Goal: Task Accomplishment & Management: Use online tool/utility

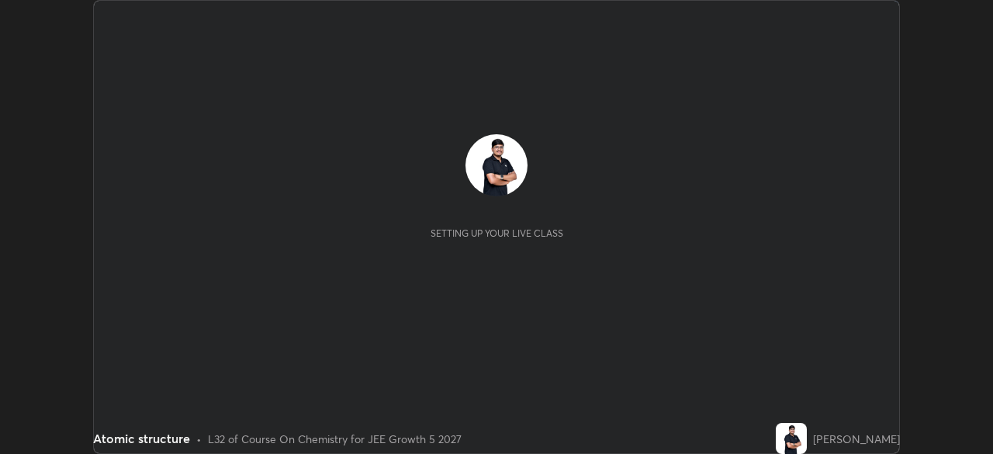
scroll to position [454, 993]
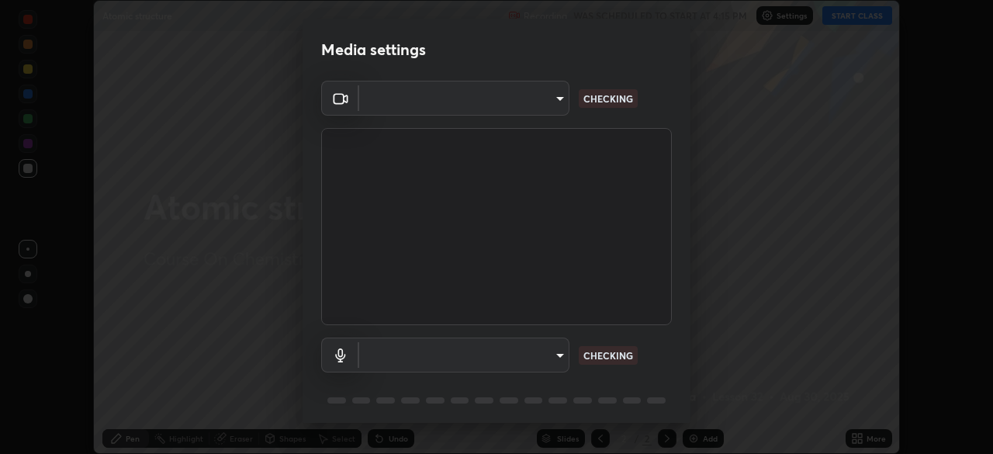
type input "05e465ff83a2709560b00517cc20afcec0d8c6759013130505a18faaf77a7109"
click at [501, 354] on body "Erase all Atomic structure Recording WAS SCHEDULED TO START AT 4:15 PM Settings…" at bounding box center [496, 227] width 993 height 454
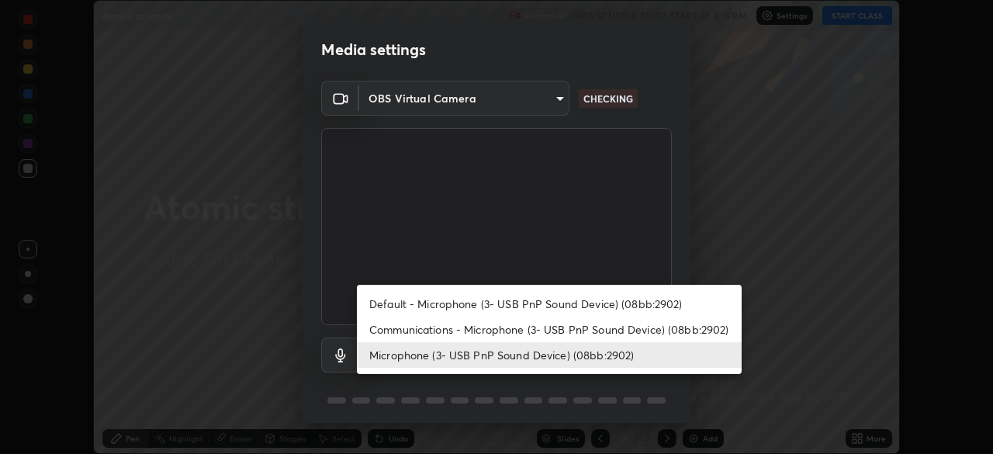
click at [411, 306] on li "Default - Microphone (3- USB PnP Sound Device) (08bb:2902)" at bounding box center [549, 304] width 385 height 26
type input "default"
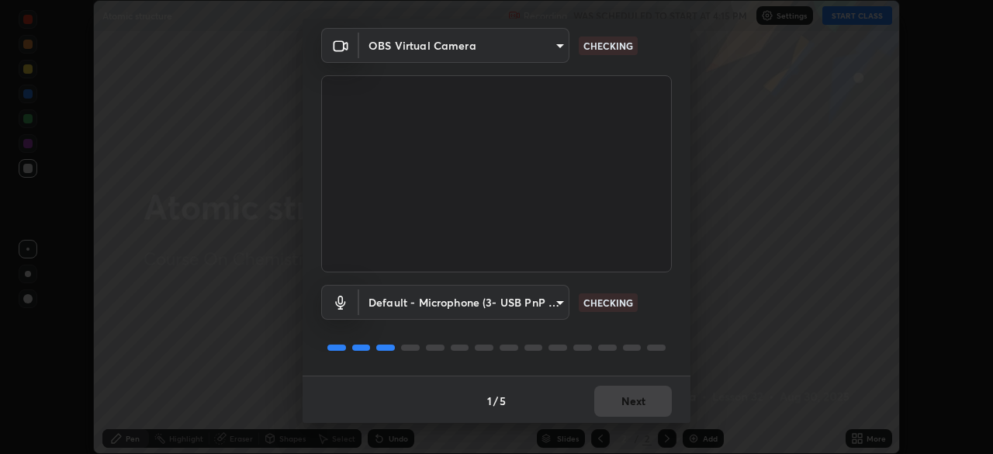
scroll to position [55, 0]
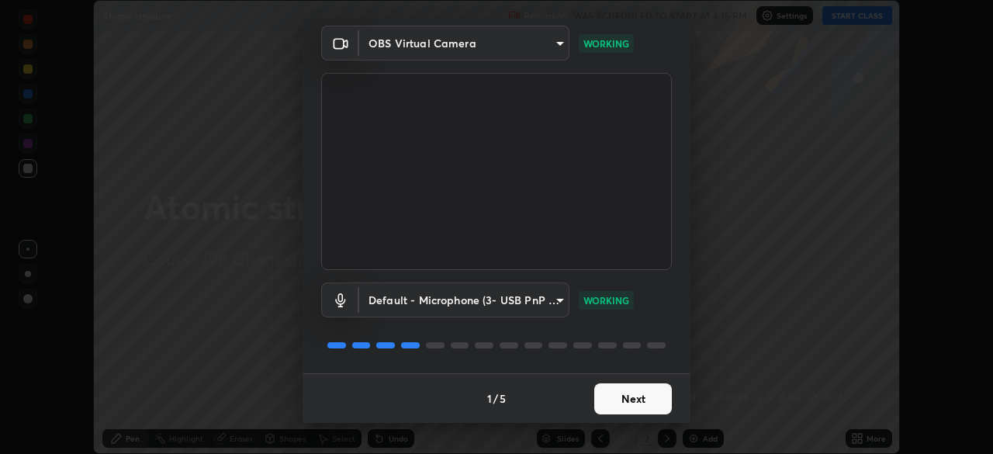
click at [615, 400] on button "Next" at bounding box center [633, 398] width 78 height 31
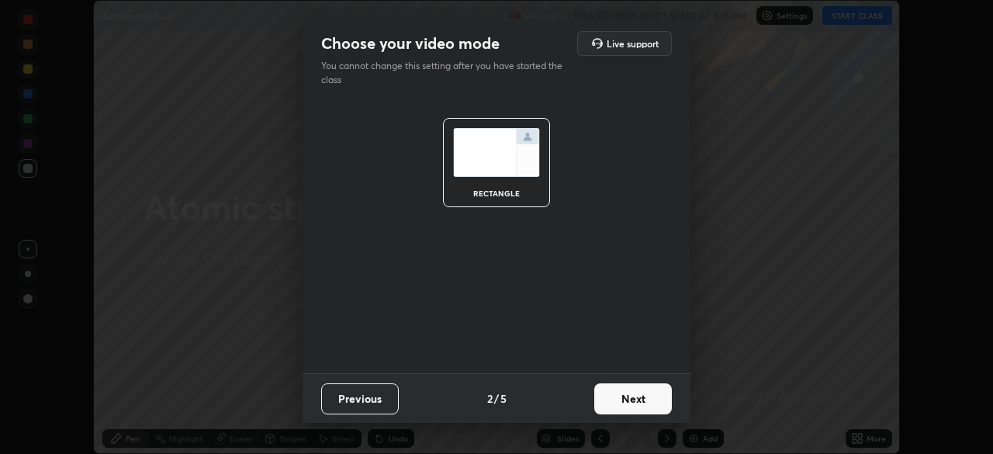
click at [621, 401] on button "Next" at bounding box center [633, 398] width 78 height 31
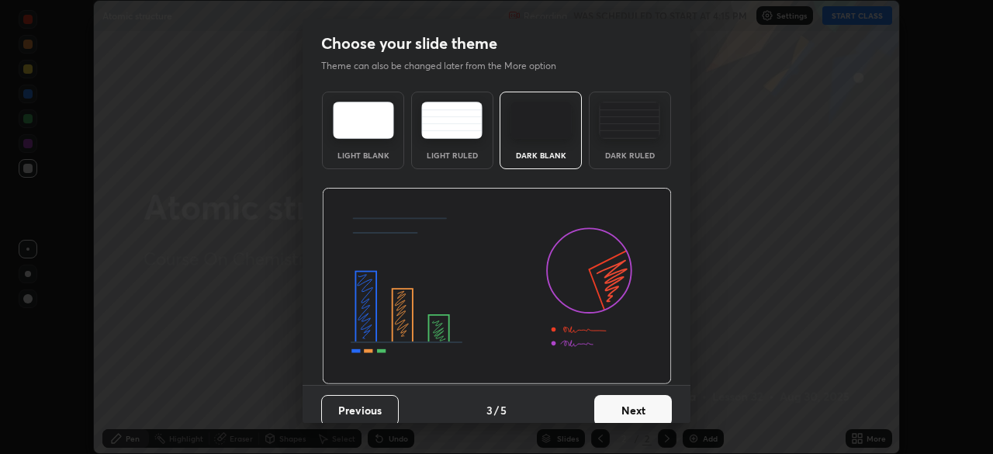
click at [629, 404] on button "Next" at bounding box center [633, 410] width 78 height 31
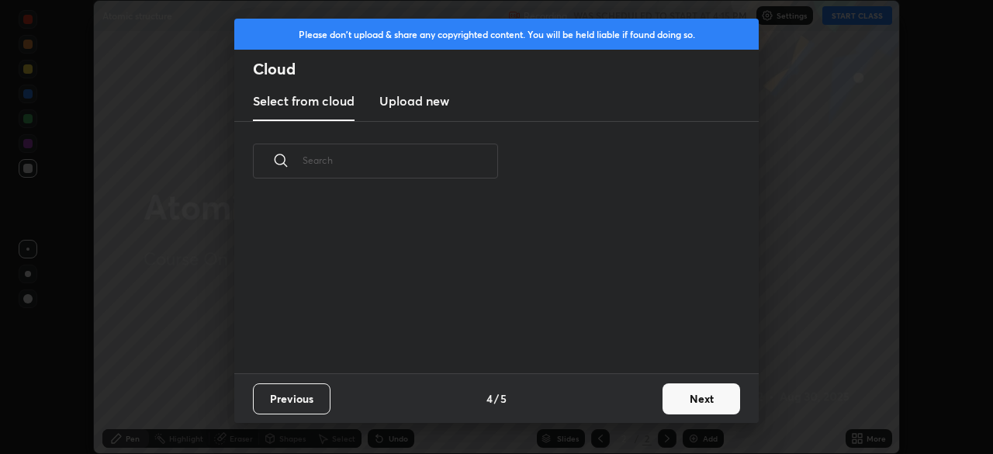
click at [690, 400] on button "Next" at bounding box center [702, 398] width 78 height 31
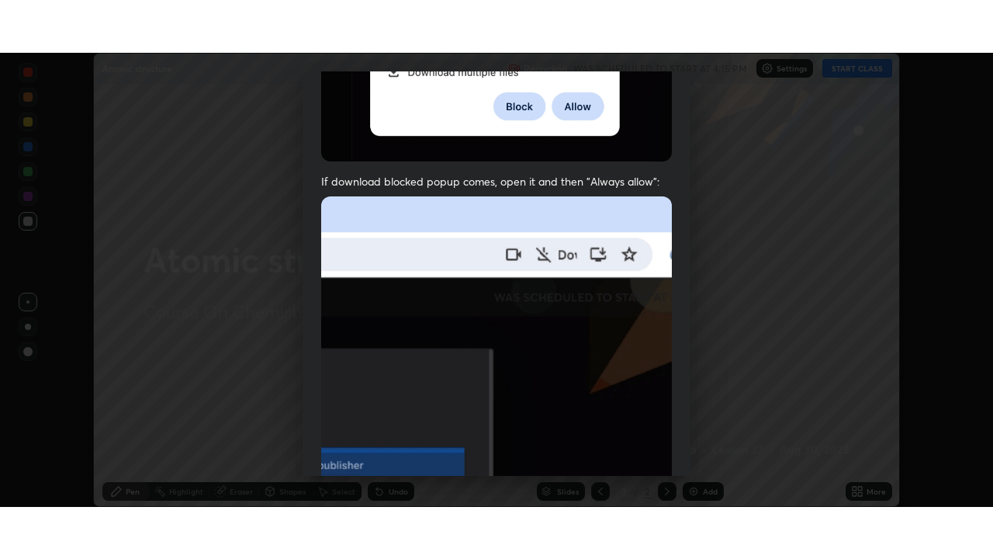
scroll to position [372, 0]
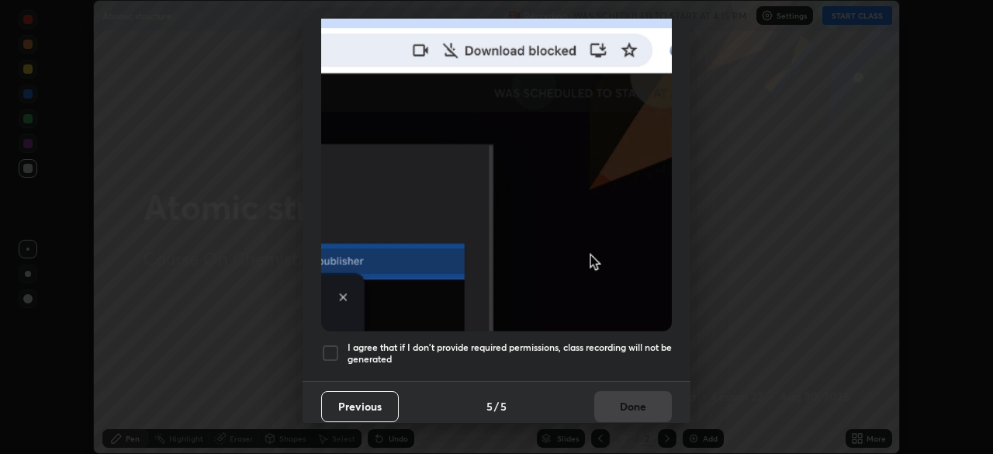
click at [328, 349] on div at bounding box center [330, 353] width 19 height 19
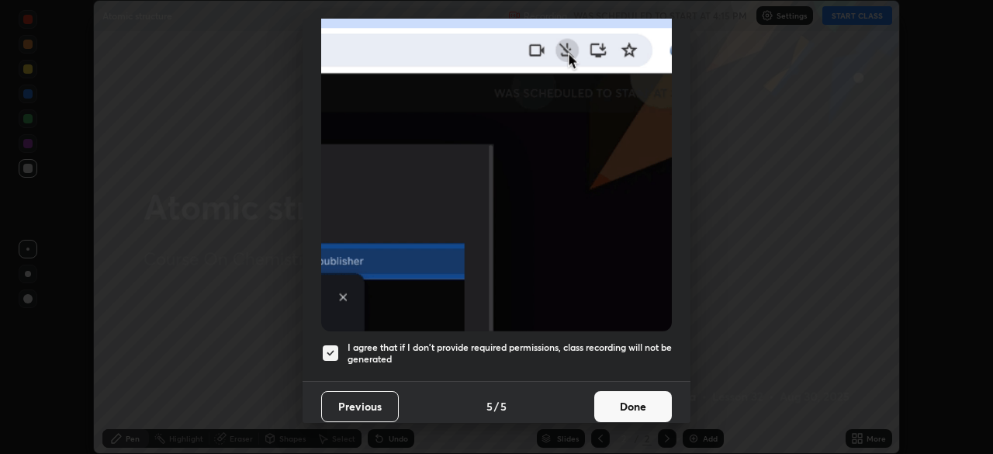
click at [615, 397] on button "Done" at bounding box center [633, 406] width 78 height 31
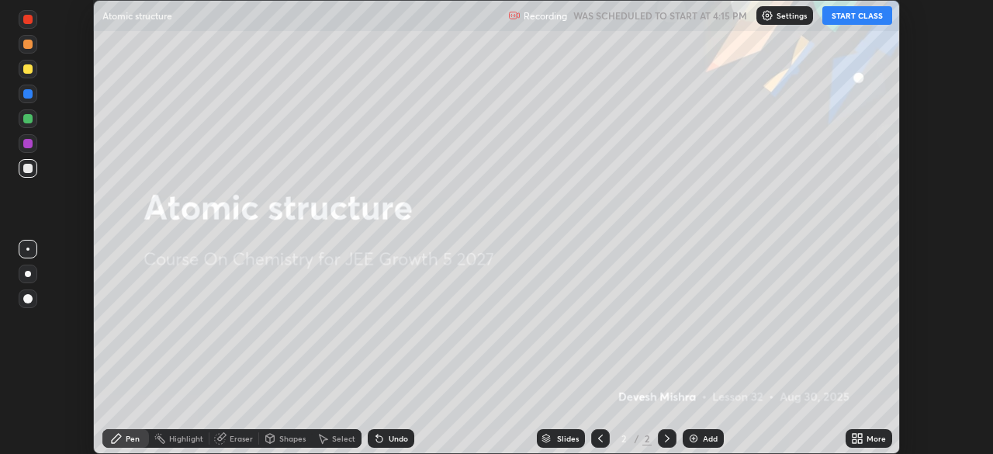
click at [848, 15] on button "START CLASS" at bounding box center [858, 15] width 70 height 19
click at [855, 440] on icon at bounding box center [855, 441] width 4 height 4
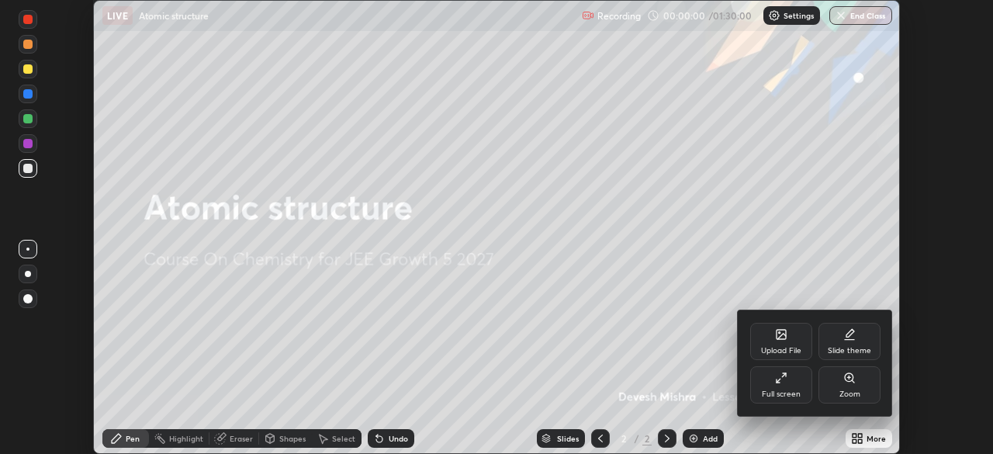
click at [776, 386] on div "Full screen" at bounding box center [781, 384] width 62 height 37
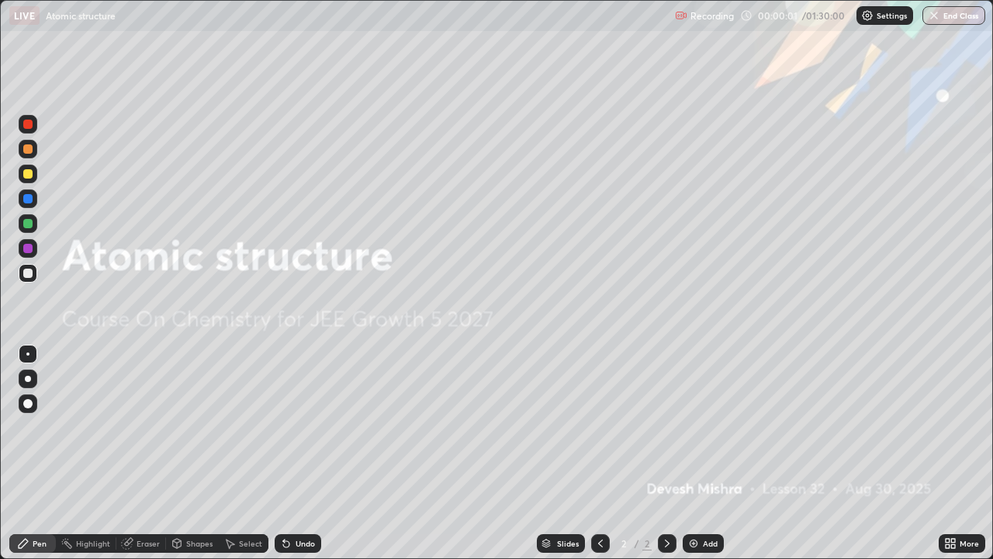
scroll to position [559, 993]
click at [694, 453] on img at bounding box center [694, 543] width 12 height 12
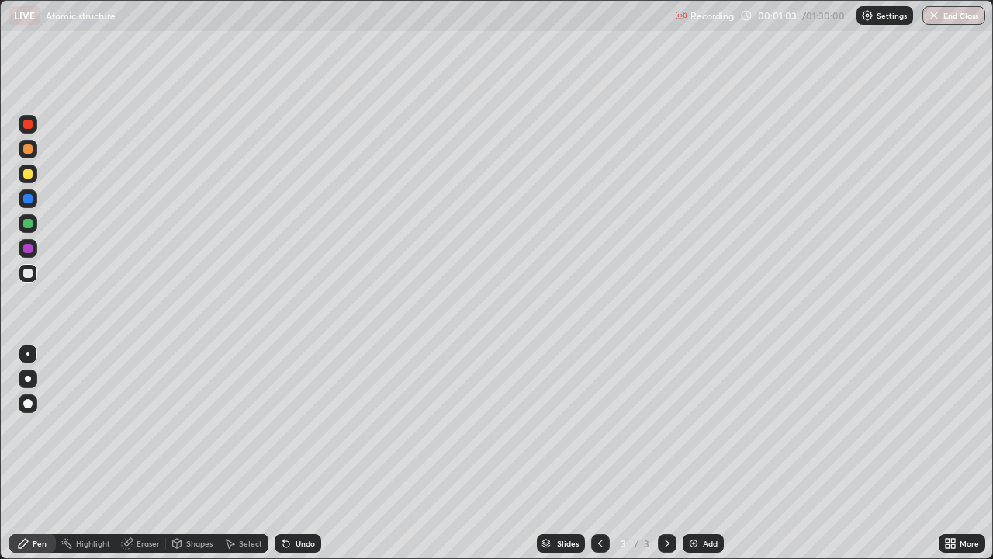
click at [28, 227] on div at bounding box center [27, 223] width 9 height 9
click at [27, 270] on div at bounding box center [27, 273] width 9 height 9
click at [28, 225] on div at bounding box center [27, 223] width 9 height 9
click at [27, 199] on div at bounding box center [27, 198] width 9 height 9
click at [26, 175] on div at bounding box center [27, 173] width 9 height 9
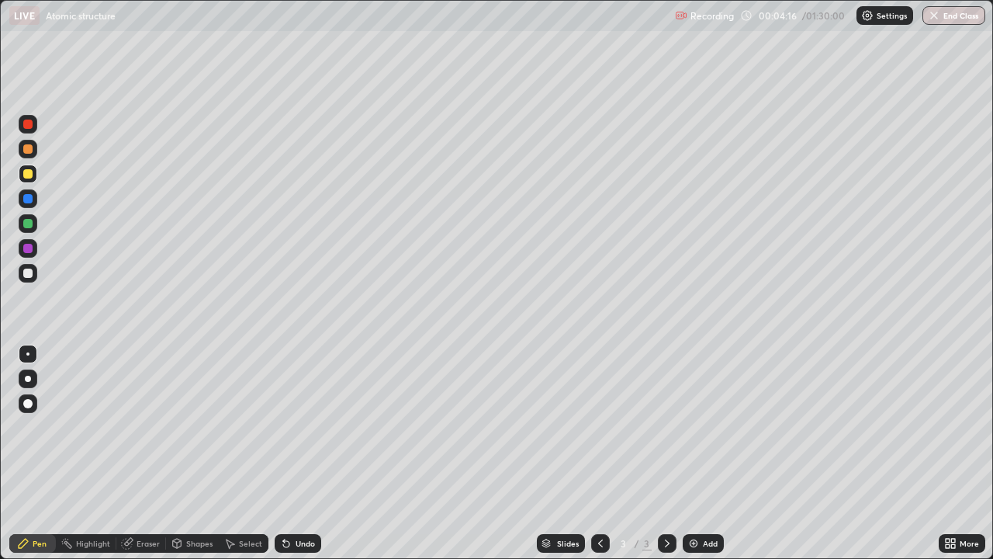
click at [25, 248] on div at bounding box center [27, 248] width 9 height 9
click at [27, 123] on div at bounding box center [27, 124] width 9 height 9
click at [26, 274] on div at bounding box center [27, 273] width 9 height 9
click at [286, 453] on icon at bounding box center [286, 544] width 6 height 6
click at [284, 453] on icon at bounding box center [286, 544] width 6 height 6
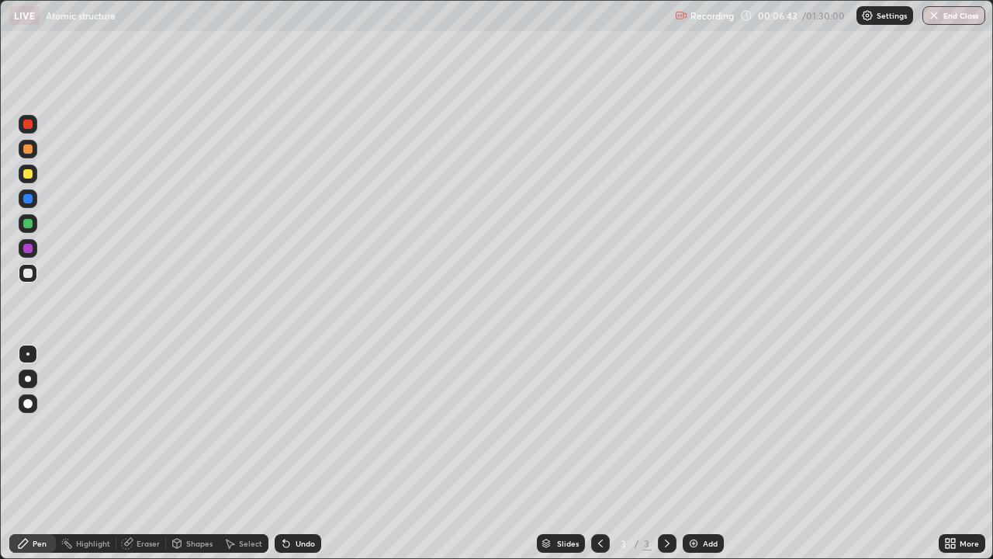
click at [288, 453] on div "Undo" at bounding box center [298, 543] width 47 height 19
click at [283, 453] on icon at bounding box center [286, 544] width 6 height 6
click at [282, 453] on div "Undo" at bounding box center [298, 543] width 47 height 19
click at [695, 453] on div "Add" at bounding box center [703, 543] width 41 height 19
click at [27, 225] on div at bounding box center [27, 223] width 9 height 9
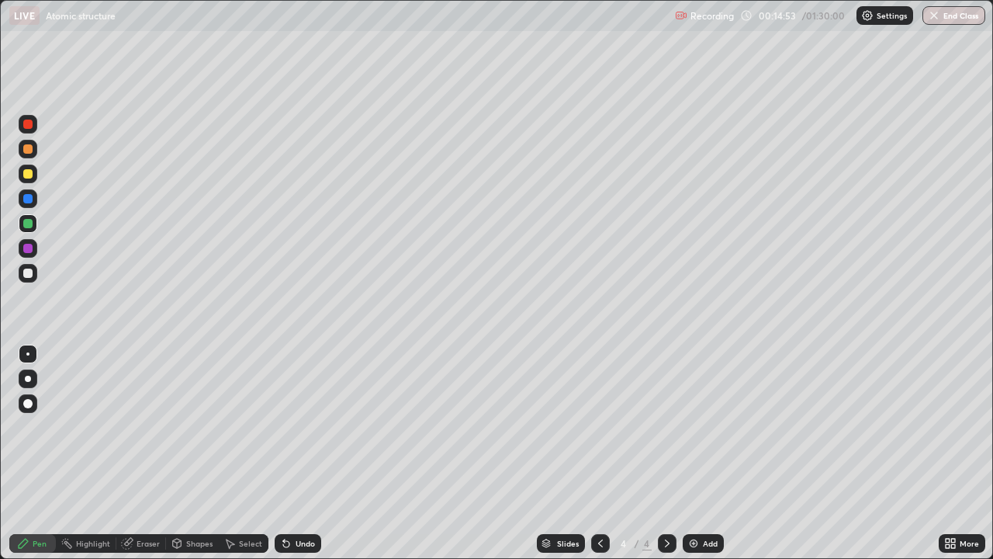
click at [688, 453] on img at bounding box center [694, 543] width 12 height 12
click at [28, 199] on div at bounding box center [27, 198] width 9 height 9
click at [283, 453] on icon at bounding box center [284, 540] width 2 height 2
click at [284, 453] on icon at bounding box center [286, 544] width 6 height 6
click at [22, 253] on div at bounding box center [28, 248] width 19 height 19
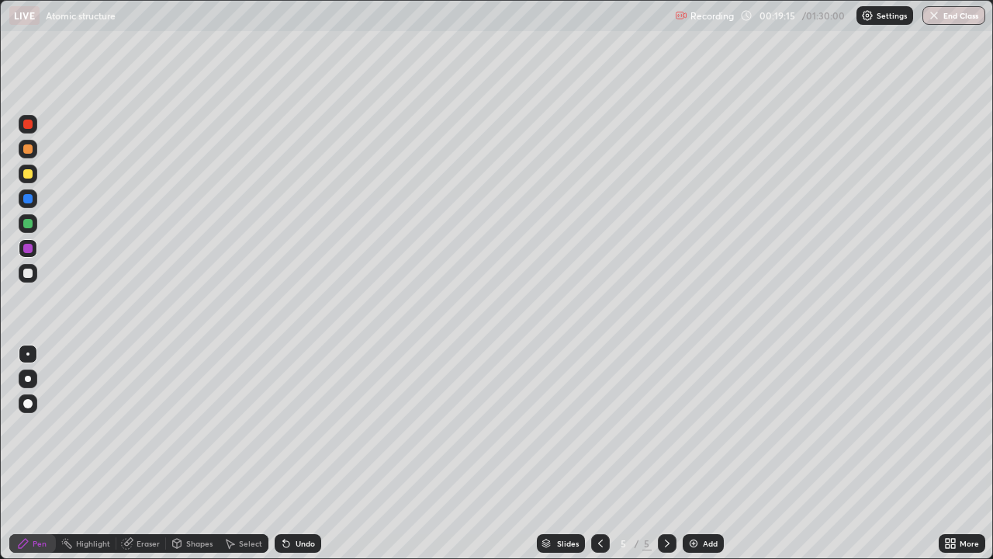
click at [28, 224] on div at bounding box center [27, 223] width 9 height 9
click at [28, 250] on div at bounding box center [27, 248] width 9 height 9
click at [688, 453] on img at bounding box center [694, 543] width 12 height 12
click at [31, 272] on div at bounding box center [27, 273] width 9 height 9
click at [29, 225] on div at bounding box center [27, 223] width 9 height 9
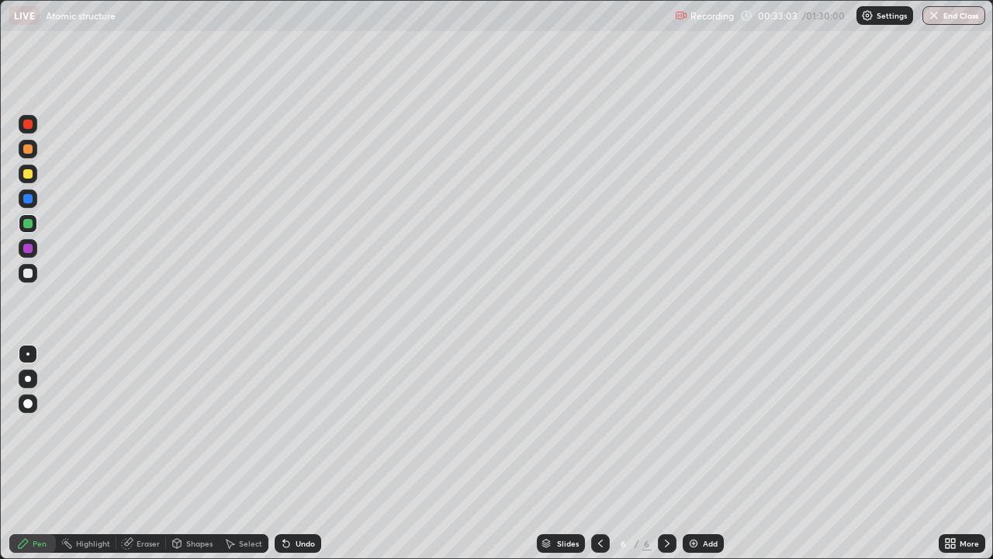
click at [283, 453] on icon at bounding box center [284, 540] width 2 height 2
click at [286, 453] on icon at bounding box center [286, 544] width 6 height 6
click at [599, 453] on icon at bounding box center [600, 543] width 12 height 12
click at [667, 453] on icon at bounding box center [667, 543] width 12 height 12
click at [672, 453] on div at bounding box center [667, 543] width 19 height 19
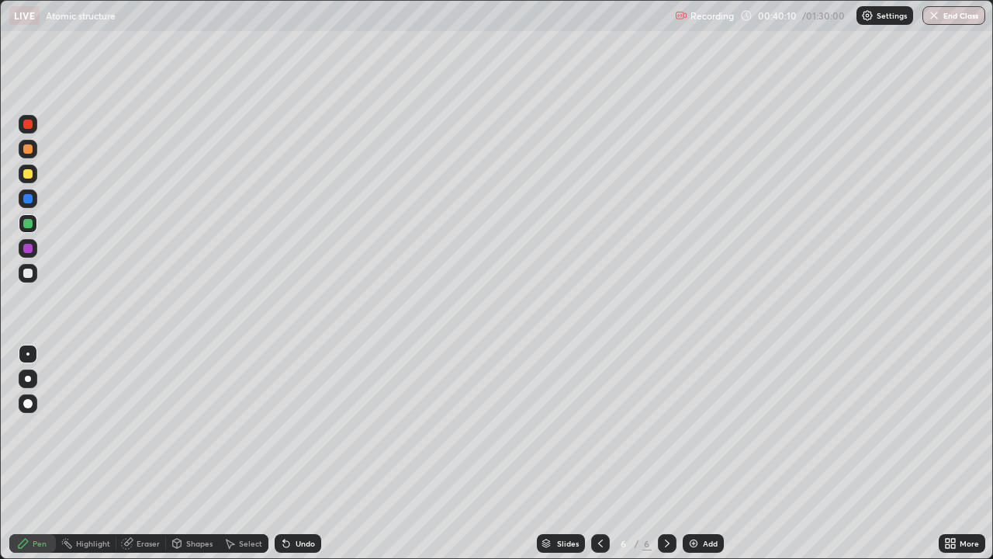
click at [698, 453] on img at bounding box center [694, 543] width 12 height 12
click at [28, 275] on div at bounding box center [27, 273] width 9 height 9
click at [23, 206] on div at bounding box center [28, 198] width 19 height 19
click at [284, 453] on icon at bounding box center [286, 544] width 6 height 6
click at [282, 453] on icon at bounding box center [286, 543] width 12 height 12
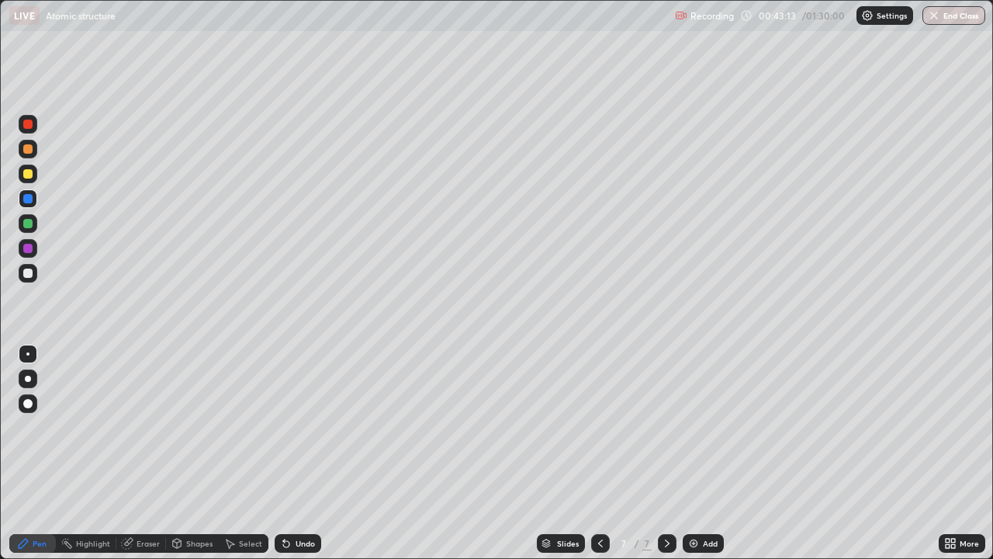
click at [27, 249] on div at bounding box center [27, 248] width 9 height 9
click at [24, 175] on div at bounding box center [27, 173] width 9 height 9
click at [26, 224] on div at bounding box center [27, 223] width 9 height 9
click at [27, 251] on div at bounding box center [27, 248] width 9 height 9
click at [29, 273] on div at bounding box center [27, 273] width 9 height 9
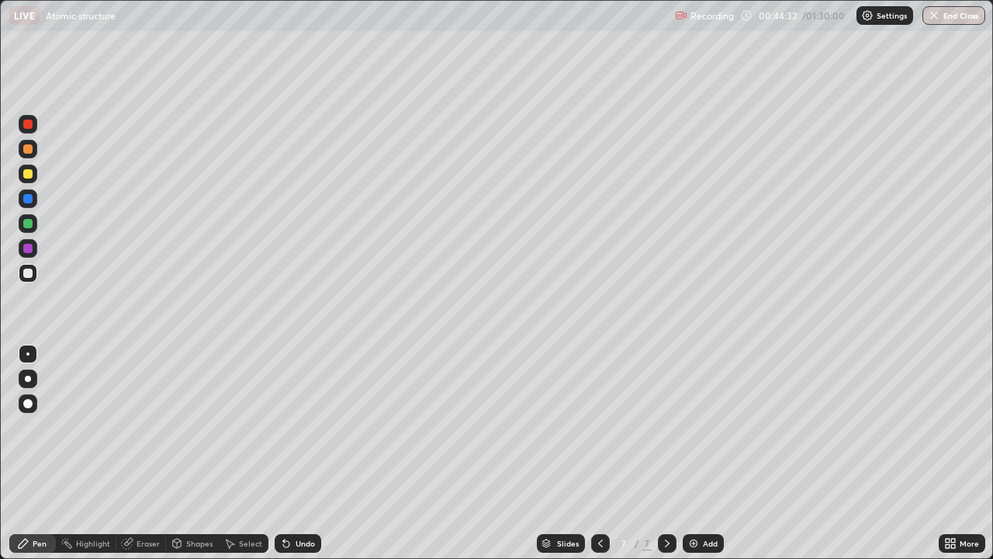
click at [26, 229] on div at bounding box center [28, 223] width 19 height 19
click at [690, 453] on img at bounding box center [694, 543] width 12 height 12
click at [28, 273] on div at bounding box center [27, 273] width 9 height 9
click at [28, 224] on div at bounding box center [27, 223] width 9 height 9
click at [28, 199] on div at bounding box center [27, 198] width 9 height 9
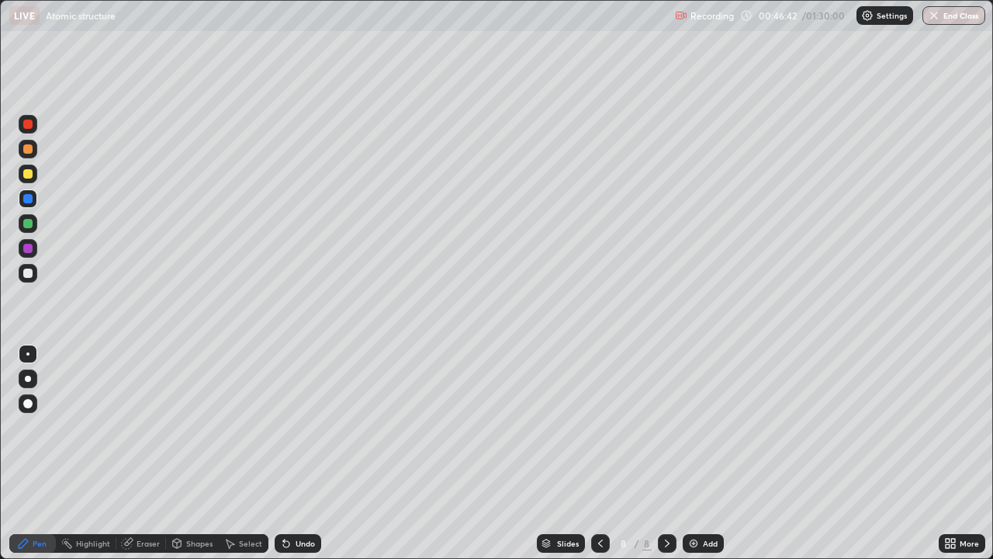
click at [26, 173] on div at bounding box center [27, 173] width 9 height 9
click at [29, 153] on div at bounding box center [27, 148] width 9 height 9
click at [29, 274] on div at bounding box center [27, 273] width 9 height 9
click at [0, 411] on div "Setting up your live class" at bounding box center [496, 279] width 993 height 559
click at [26, 246] on div at bounding box center [27, 248] width 9 height 9
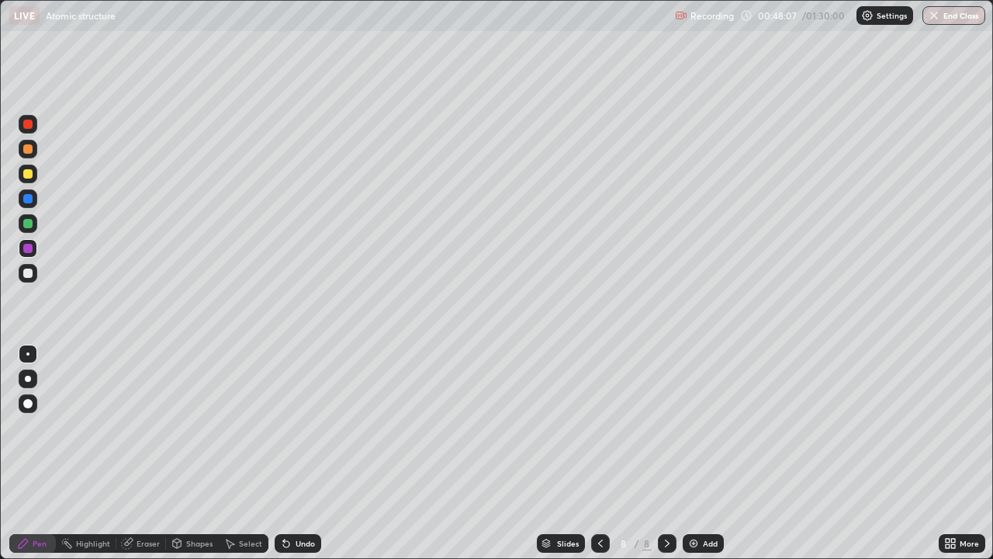
click at [133, 453] on div "Eraser" at bounding box center [141, 543] width 50 height 19
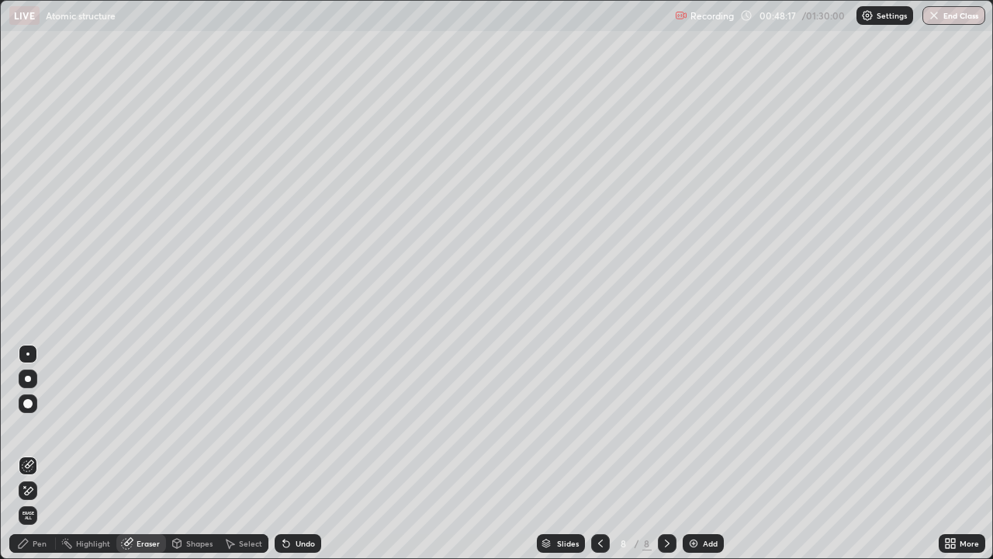
click at [34, 453] on div "Pen" at bounding box center [40, 543] width 14 height 8
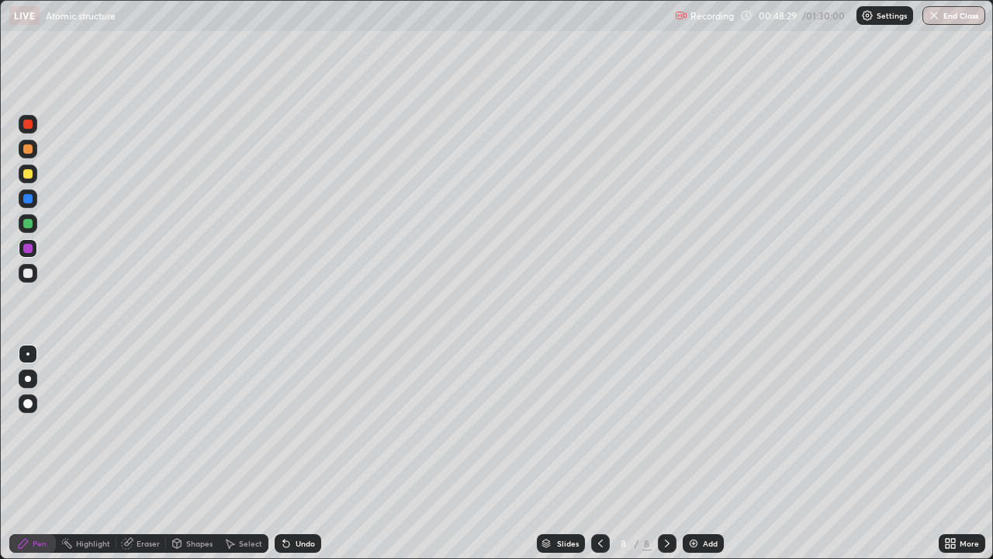
click at [283, 453] on icon at bounding box center [286, 544] width 6 height 6
click at [284, 453] on icon at bounding box center [286, 544] width 6 height 6
click at [280, 453] on icon at bounding box center [286, 543] width 12 height 12
click at [290, 453] on icon at bounding box center [286, 543] width 12 height 12
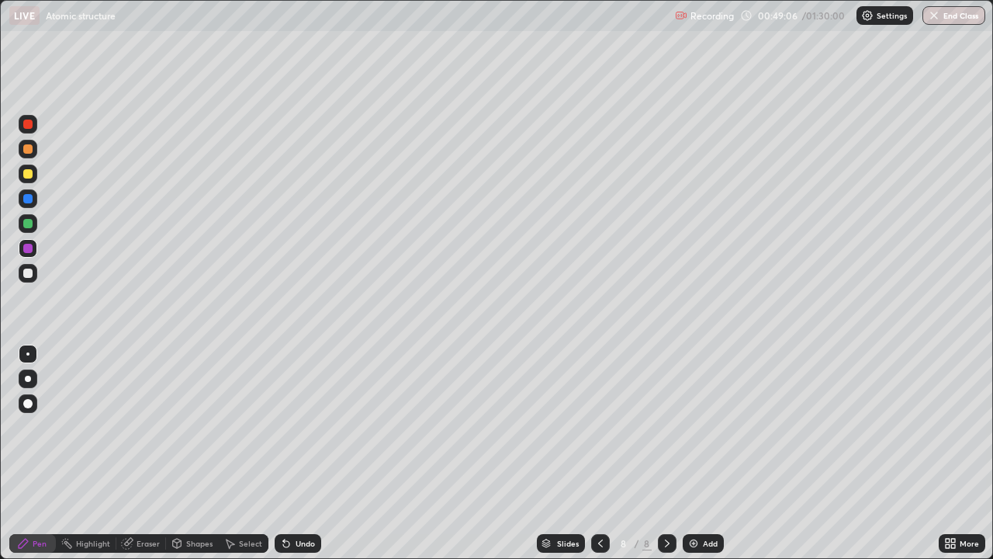
click at [25, 271] on div at bounding box center [27, 273] width 9 height 9
click at [26, 203] on div at bounding box center [27, 198] width 9 height 9
click at [27, 222] on div at bounding box center [27, 223] width 9 height 9
click at [26, 127] on div at bounding box center [27, 124] width 9 height 9
click at [27, 153] on div at bounding box center [27, 148] width 9 height 9
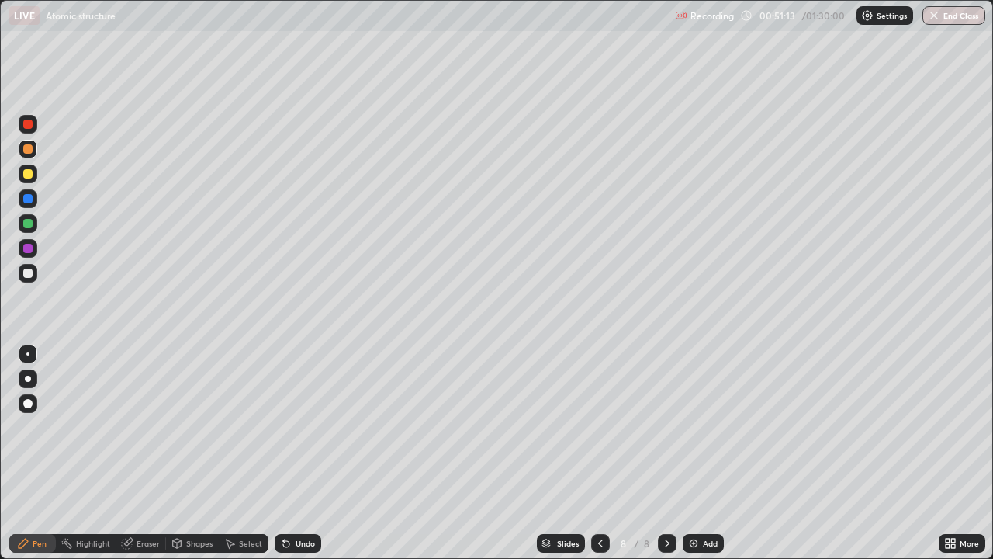
click at [25, 251] on div at bounding box center [27, 248] width 9 height 9
click at [26, 227] on div at bounding box center [27, 223] width 9 height 9
click at [26, 130] on div at bounding box center [28, 124] width 19 height 19
click at [30, 274] on div at bounding box center [27, 273] width 9 height 9
click at [231, 453] on icon at bounding box center [231, 543] width 9 height 9
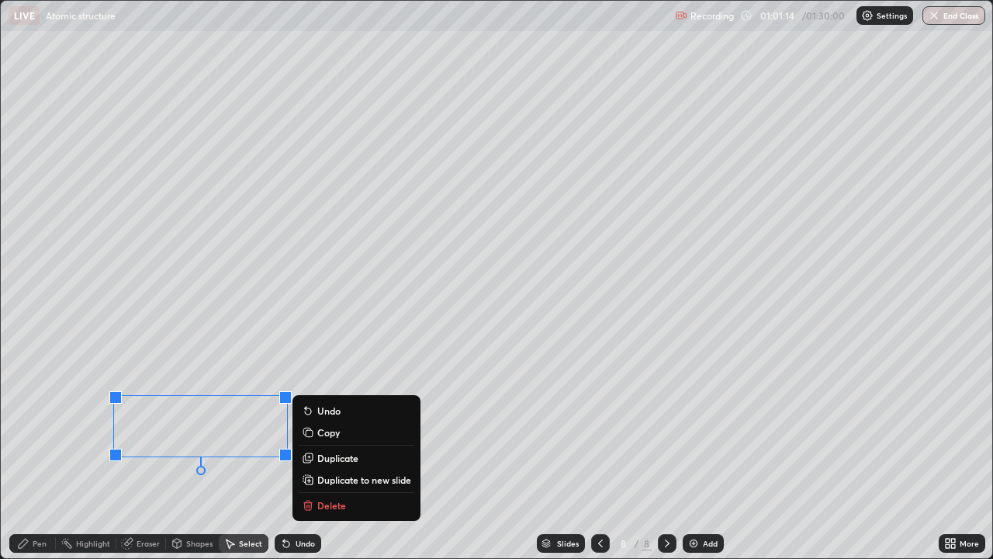
click at [317, 453] on button "Duplicate to new slide" at bounding box center [357, 479] width 116 height 19
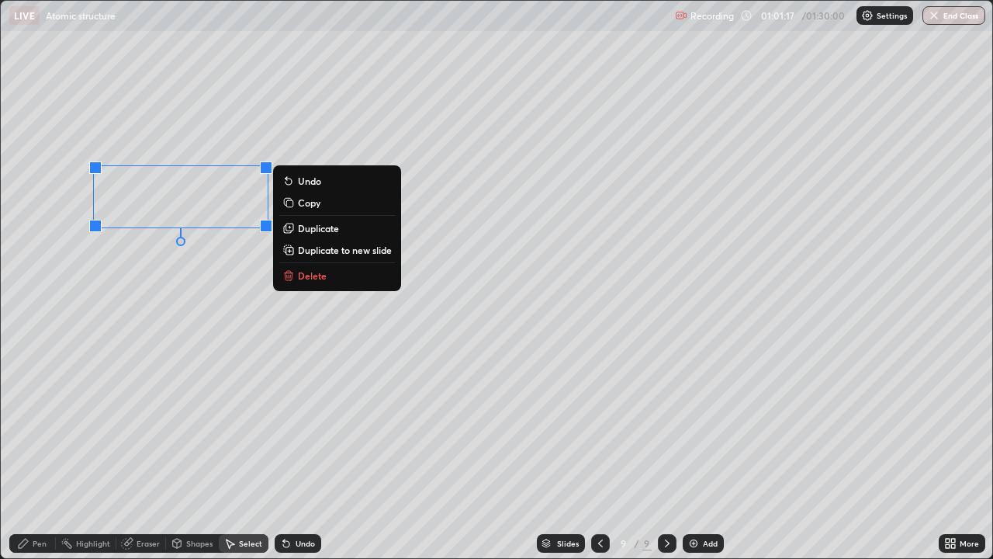
click at [29, 453] on icon at bounding box center [23, 543] width 12 height 12
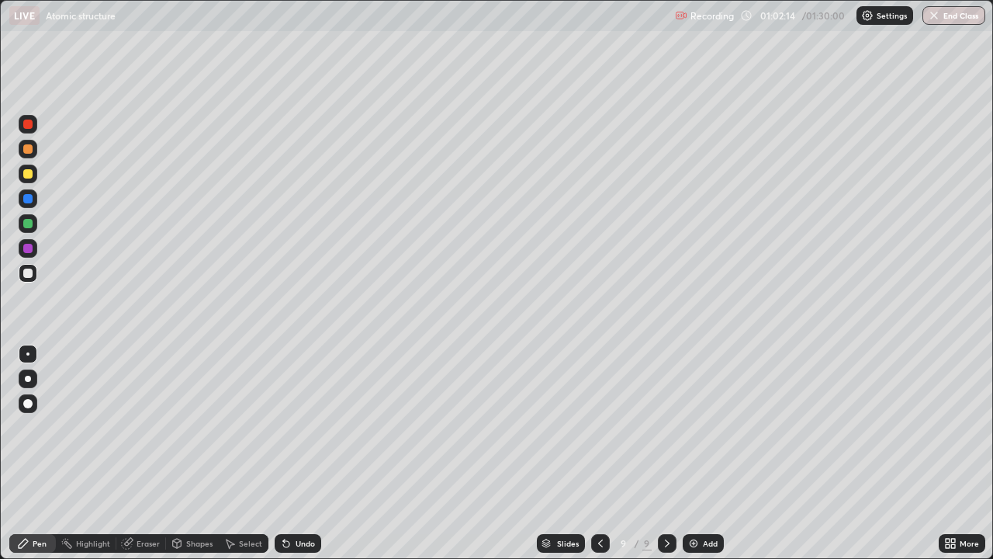
click at [289, 453] on div "Undo" at bounding box center [298, 543] width 47 height 19
click at [130, 453] on icon at bounding box center [127, 544] width 10 height 10
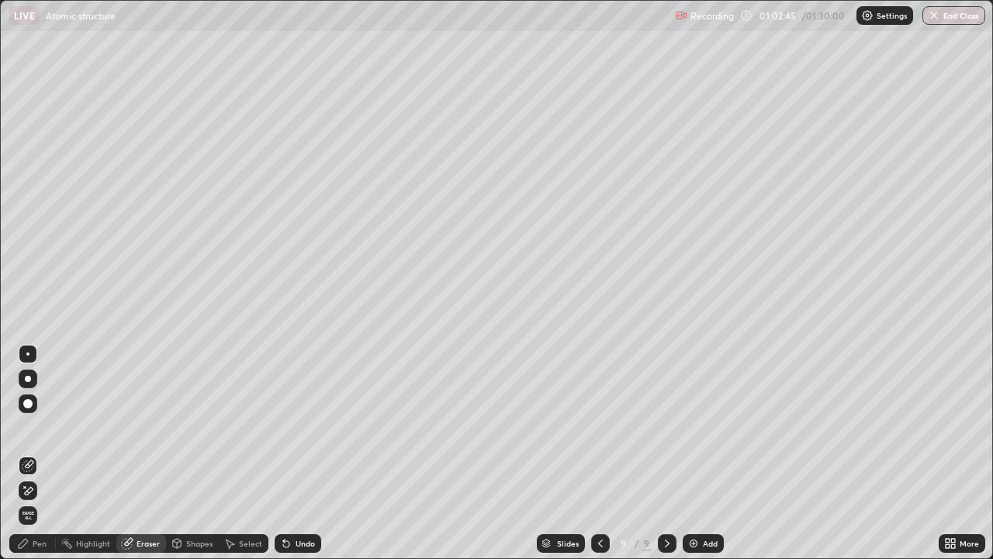
click at [32, 453] on div "Pen" at bounding box center [32, 543] width 47 height 19
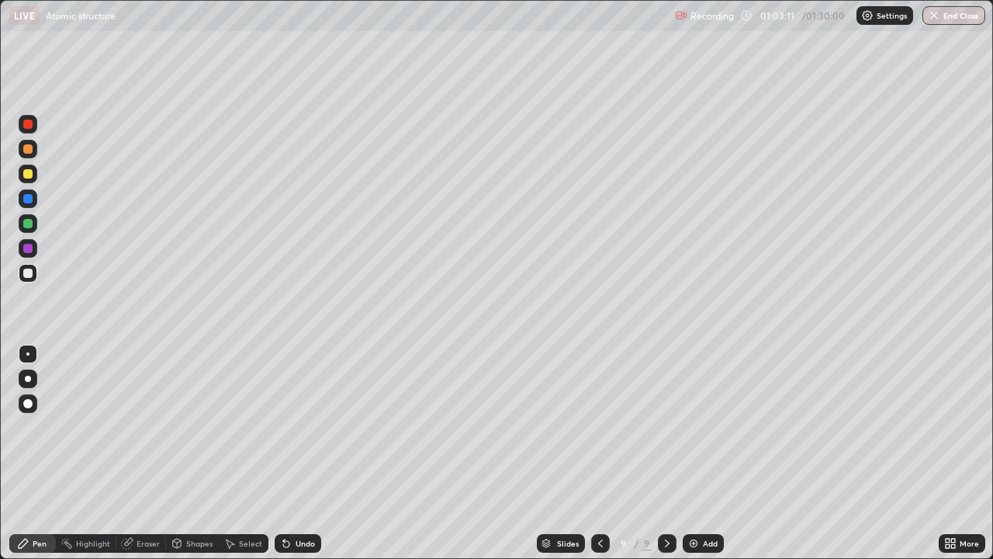
click at [130, 453] on icon at bounding box center [127, 544] width 10 height 10
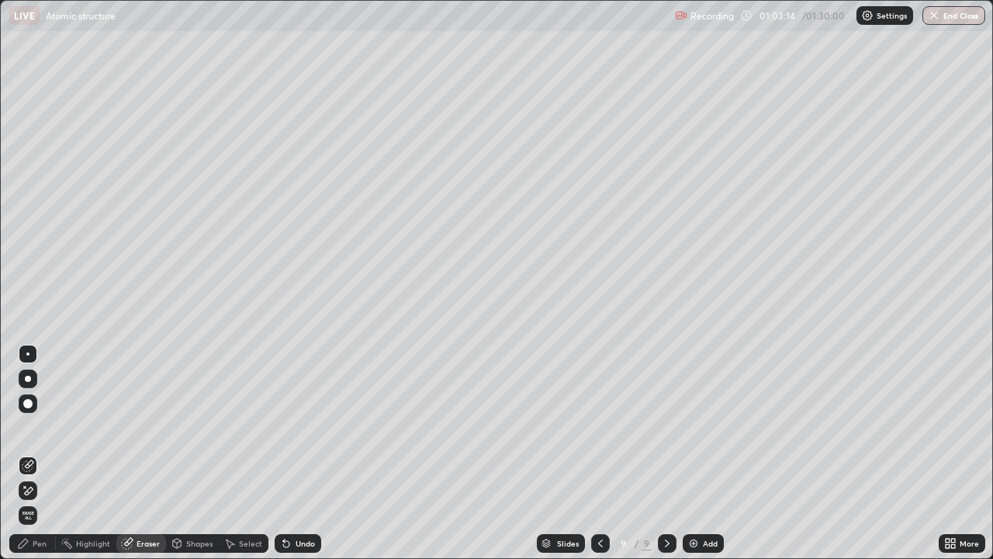
click at [29, 453] on div "Pen" at bounding box center [32, 543] width 47 height 19
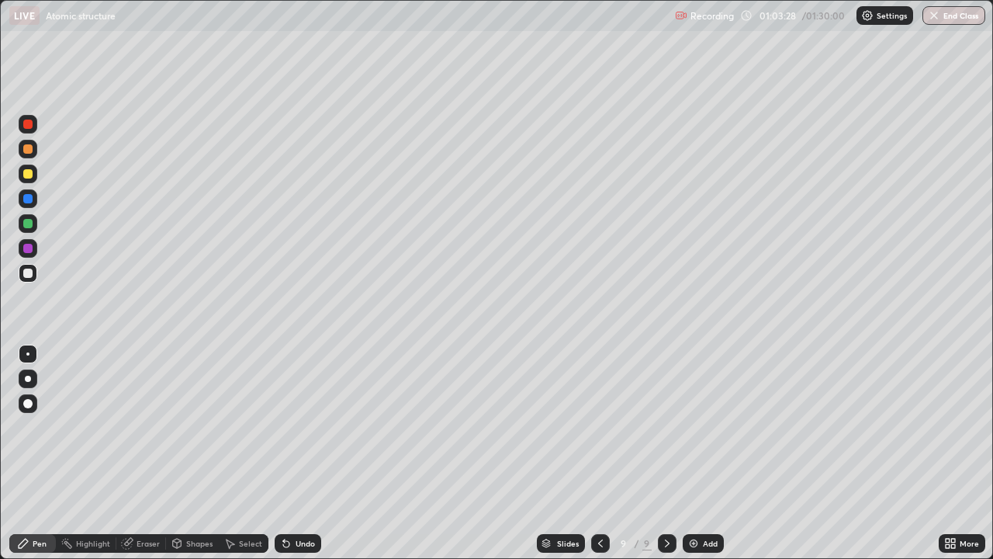
click at [28, 248] on div at bounding box center [27, 248] width 9 height 9
click at [130, 453] on icon at bounding box center [127, 543] width 12 height 12
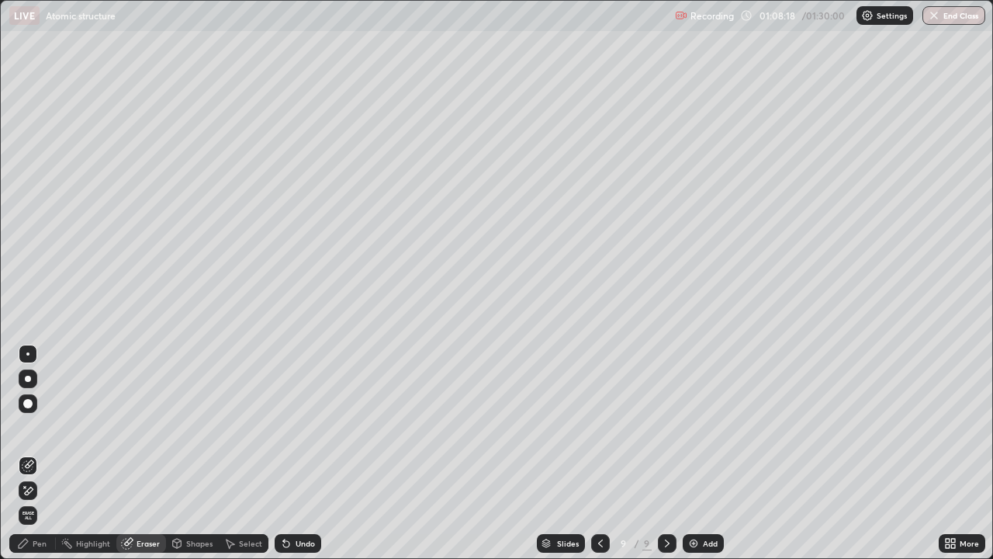
click at [28, 453] on icon at bounding box center [28, 490] width 12 height 13
click at [21, 453] on icon at bounding box center [23, 543] width 12 height 12
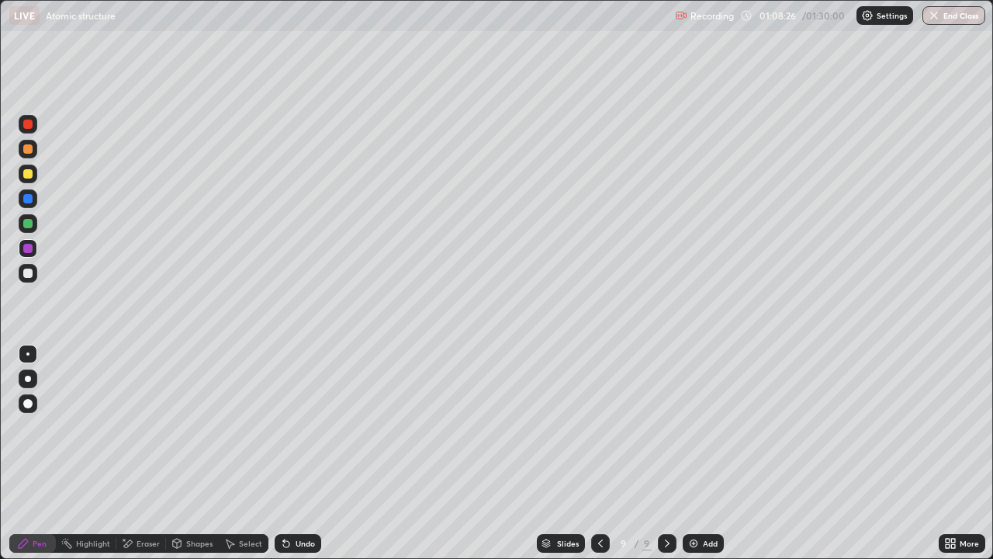
click at [27, 224] on div at bounding box center [27, 223] width 9 height 9
click at [29, 251] on div at bounding box center [27, 248] width 9 height 9
click at [30, 272] on div at bounding box center [27, 273] width 9 height 9
click at [28, 179] on div at bounding box center [28, 174] width 19 height 19
click at [369, 453] on div "Slides 9 / 9 Add" at bounding box center [630, 543] width 618 height 31
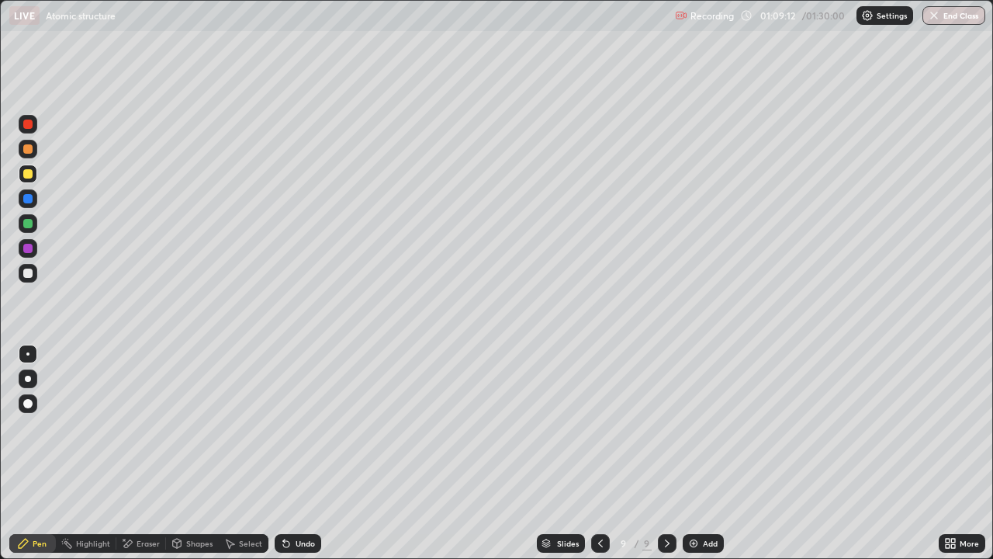
click at [370, 453] on div "Slides 9 / 9 Add" at bounding box center [630, 543] width 618 height 31
click at [688, 453] on img at bounding box center [694, 543] width 12 height 12
click at [26, 270] on div at bounding box center [27, 273] width 9 height 9
click at [283, 453] on icon at bounding box center [286, 544] width 6 height 6
click at [28, 224] on div at bounding box center [27, 223] width 9 height 9
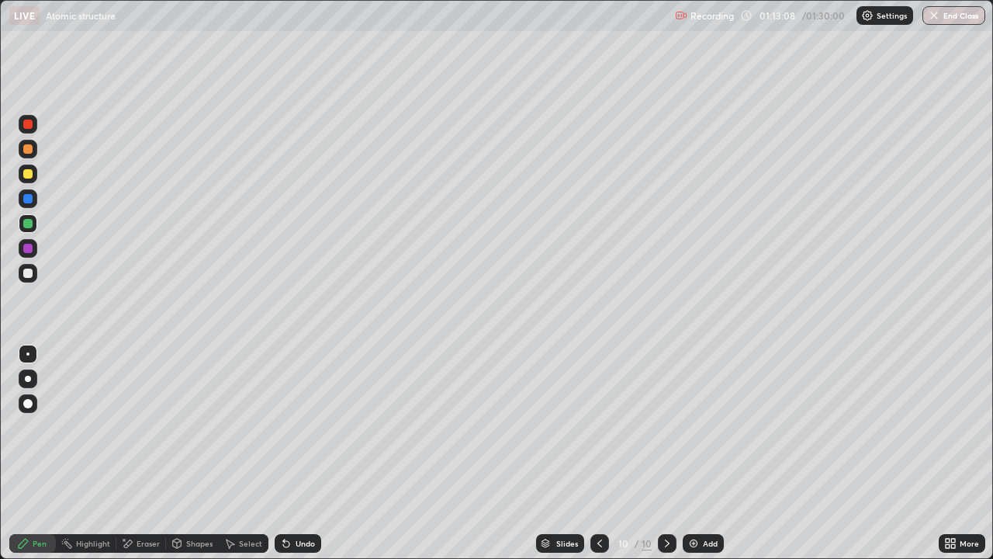
click at [27, 276] on div at bounding box center [27, 273] width 9 height 9
click at [286, 453] on icon at bounding box center [286, 544] width 6 height 6
click at [283, 453] on icon at bounding box center [286, 544] width 6 height 6
click at [26, 248] on div at bounding box center [27, 248] width 9 height 9
click at [26, 274] on div at bounding box center [27, 273] width 9 height 9
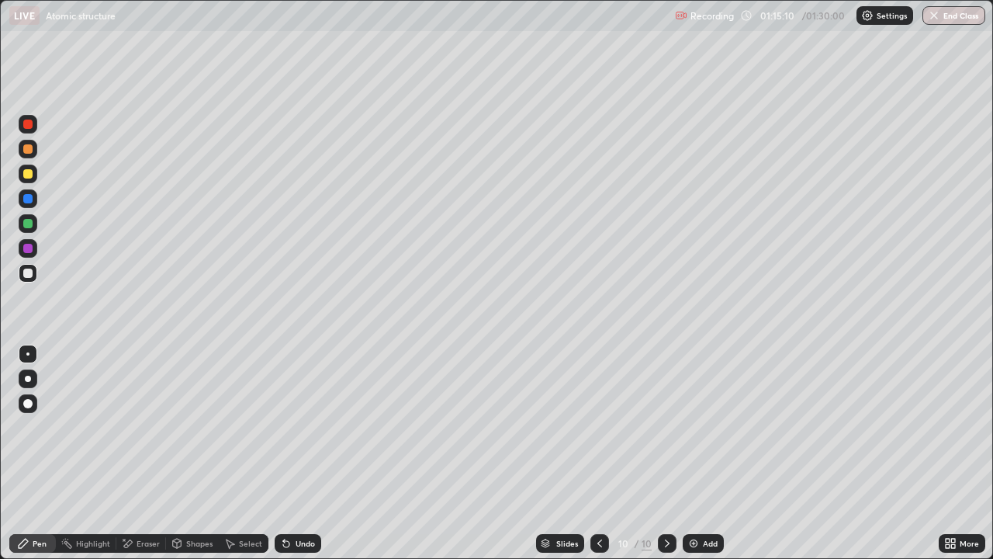
click at [692, 453] on img at bounding box center [694, 543] width 12 height 12
click at [27, 248] on div at bounding box center [27, 248] width 9 height 9
click at [691, 453] on img at bounding box center [694, 543] width 12 height 12
click at [28, 275] on div at bounding box center [27, 273] width 9 height 9
click at [28, 221] on div at bounding box center [27, 223] width 9 height 9
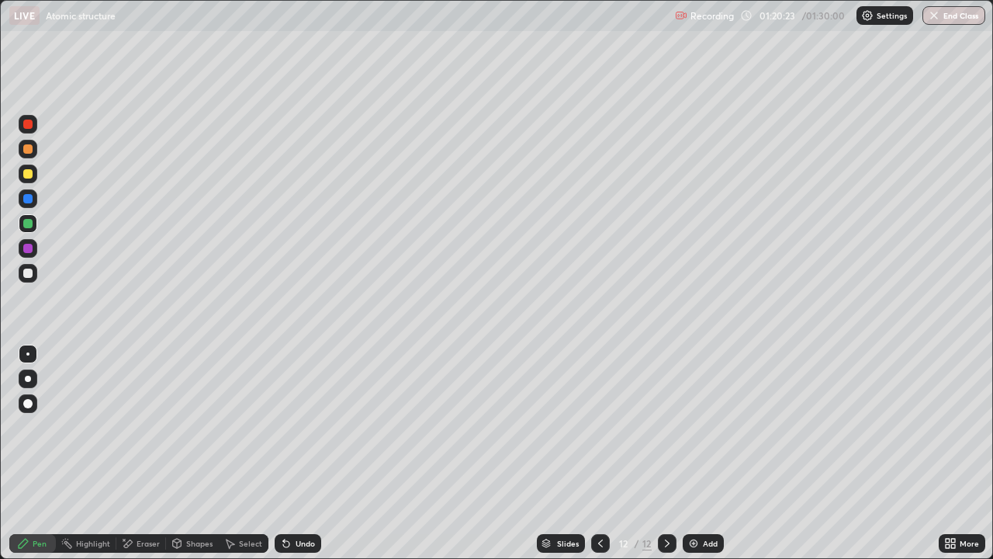
click at [26, 248] on div at bounding box center [27, 248] width 9 height 9
click at [283, 453] on icon at bounding box center [286, 544] width 6 height 6
click at [29, 225] on div at bounding box center [27, 223] width 9 height 9
click at [283, 453] on icon at bounding box center [284, 540] width 2 height 2
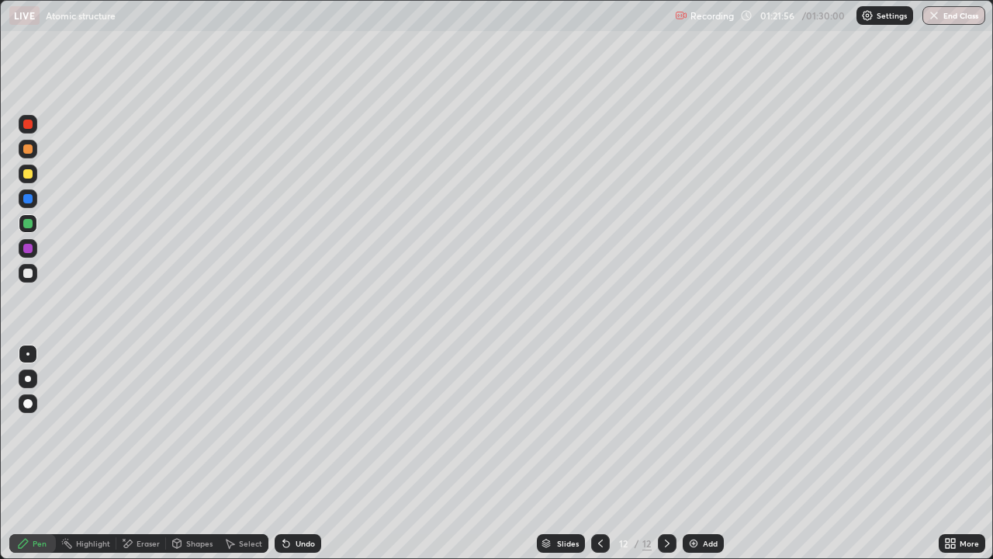
click at [283, 453] on icon at bounding box center [284, 540] width 2 height 2
click at [283, 453] on icon at bounding box center [286, 544] width 6 height 6
click at [947, 14] on button "End Class" at bounding box center [954, 15] width 63 height 19
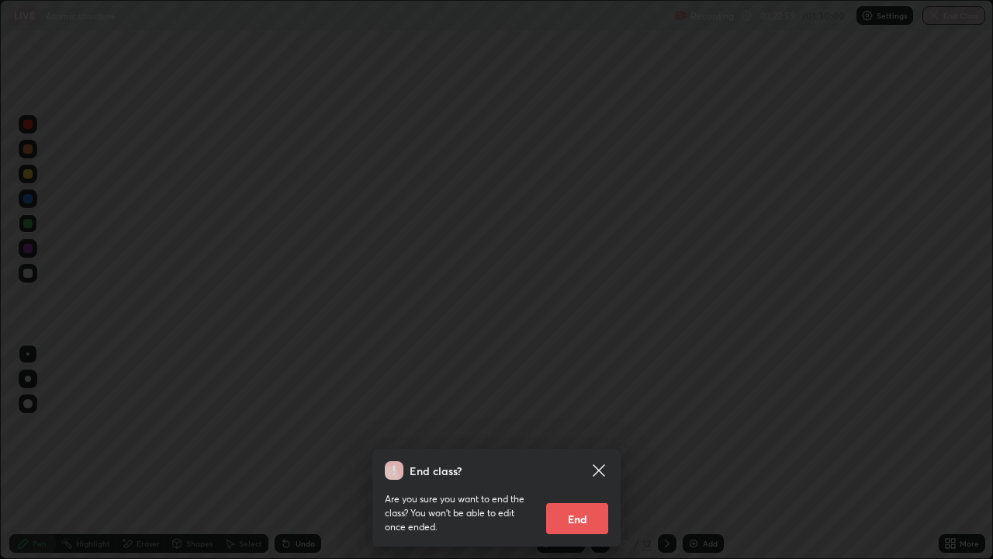
click at [574, 453] on button "End" at bounding box center [577, 518] width 62 height 31
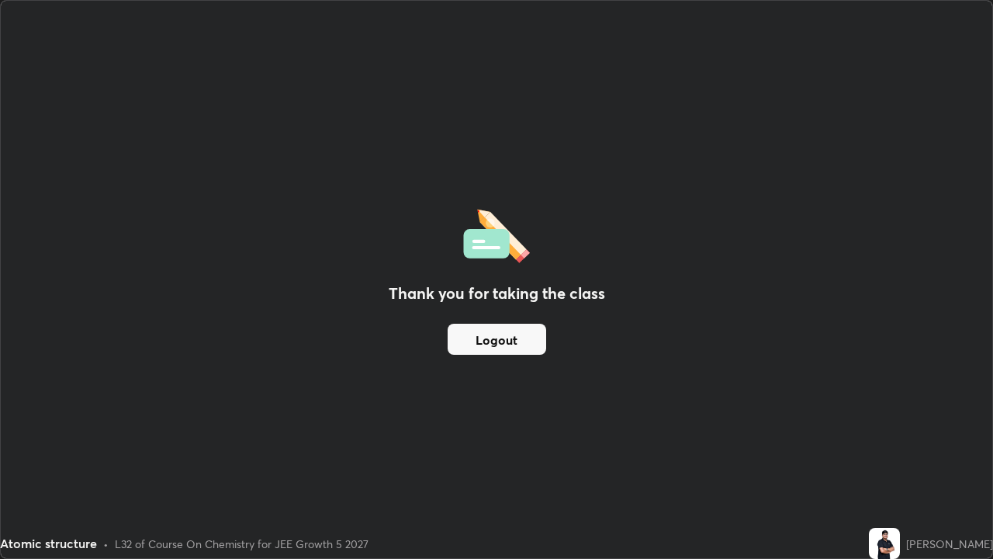
click at [504, 338] on button "Logout" at bounding box center [497, 339] width 99 height 31
